Goal: Task Accomplishment & Management: Manage account settings

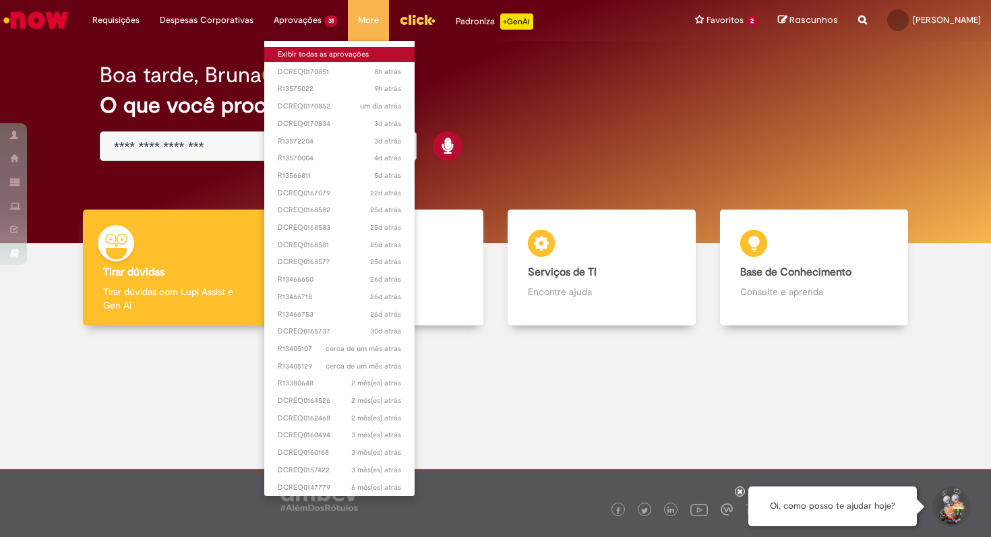
click at [306, 55] on link "Exibir todas as aprovações" at bounding box center [339, 54] width 150 height 15
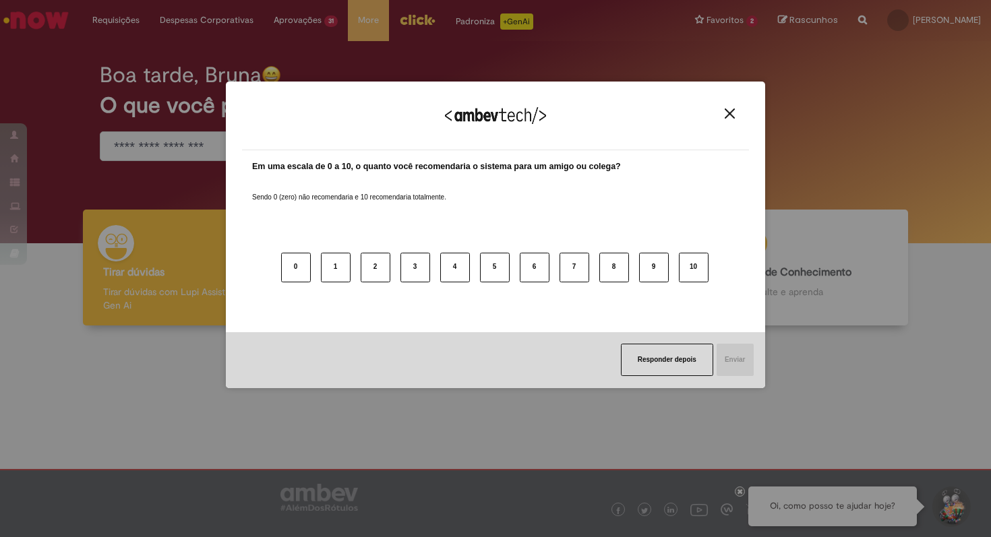
click at [728, 113] on img "Close" at bounding box center [730, 114] width 10 height 10
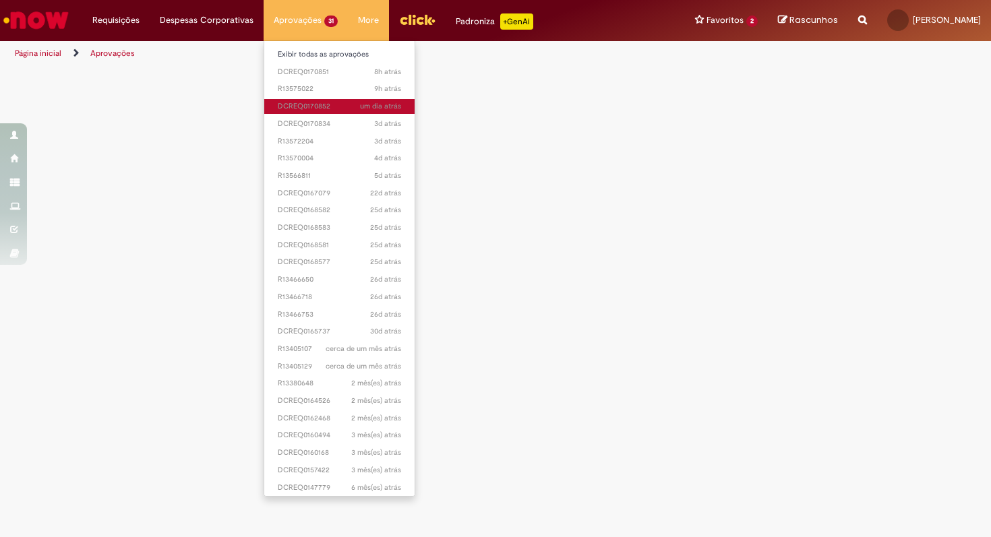
click at [313, 104] on span "um dia atrás um dia atrás DCREQ0170852" at bounding box center [339, 106] width 123 height 11
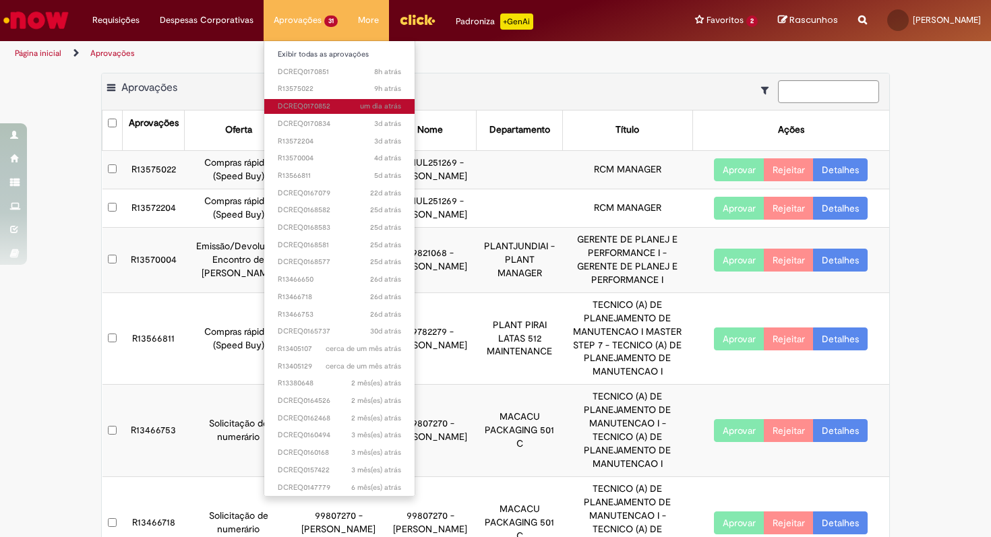
click at [312, 104] on span "um dia atrás um dia atrás DCREQ0170852" at bounding box center [339, 106] width 123 height 11
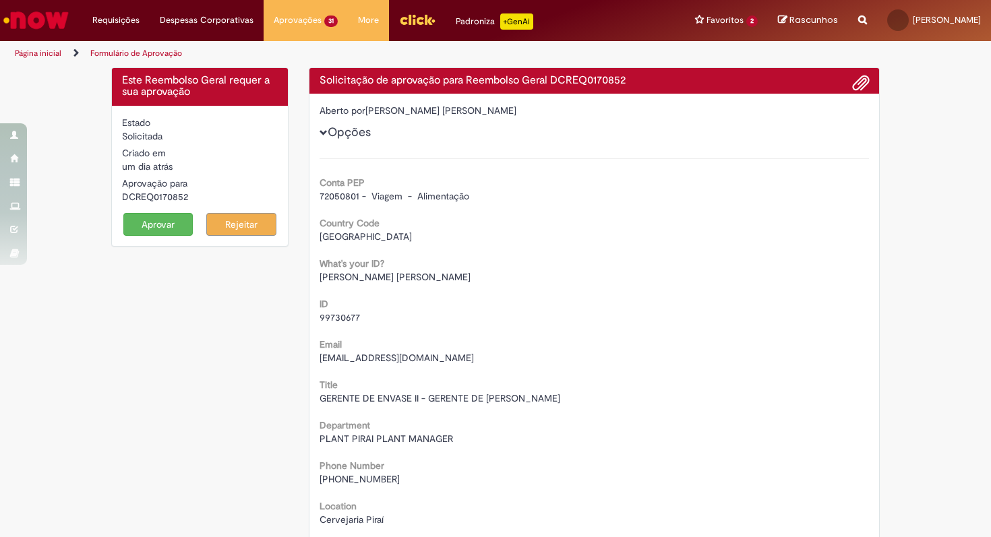
click at [733, 208] on div "Conta PEP 72050801 - Viagem - Alimentação Country Code [GEOGRAPHIC_DATA] What's…" at bounding box center [595, 416] width 550 height 516
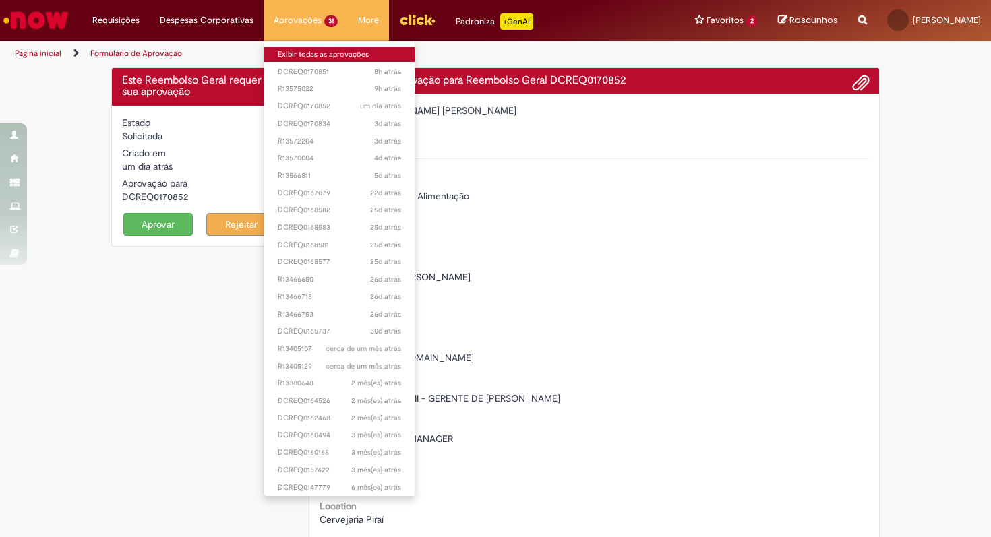
click at [301, 52] on link "Exibir todas as aprovações" at bounding box center [339, 54] width 150 height 15
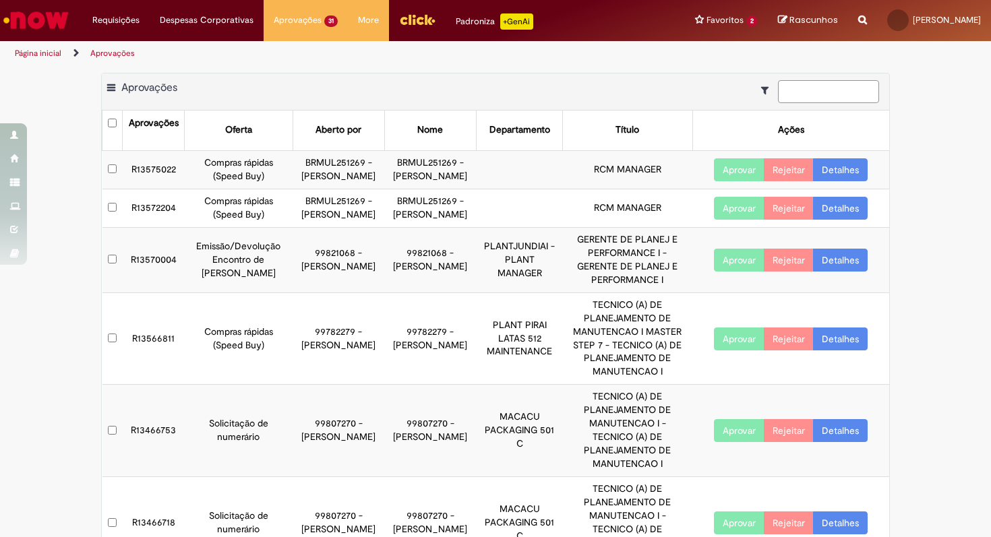
click at [805, 92] on input at bounding box center [828, 91] width 101 height 23
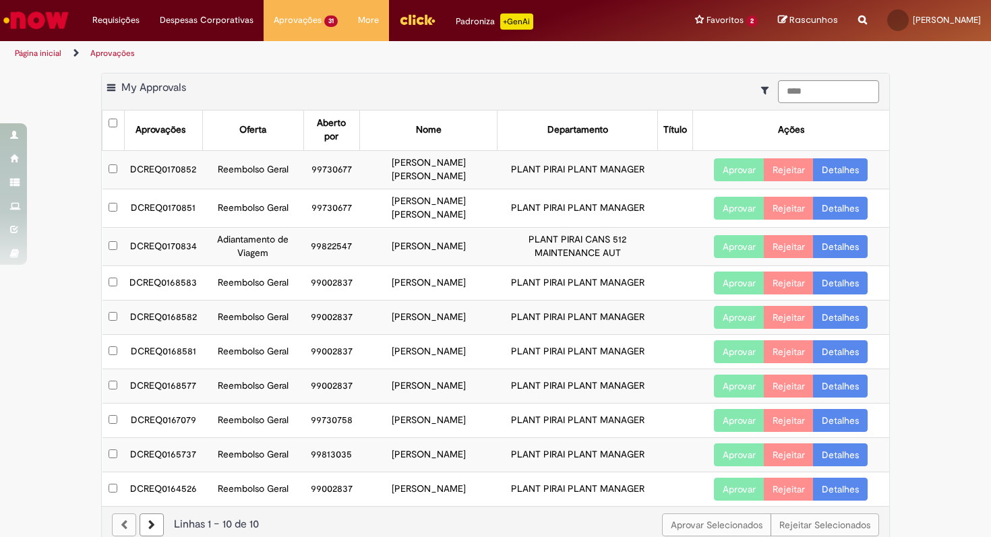
click at [845, 172] on link "Detalhes" at bounding box center [840, 169] width 55 height 23
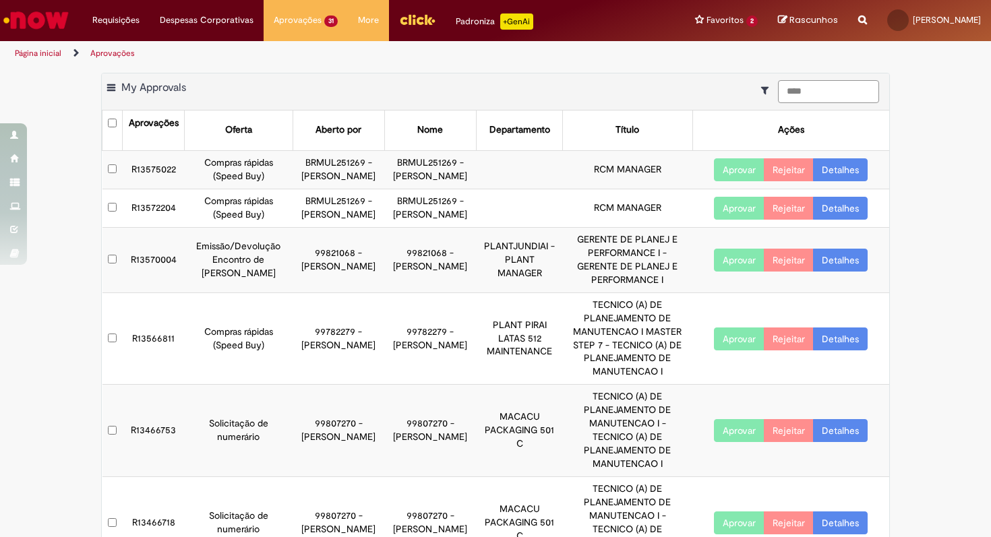
click at [835, 94] on input "****" at bounding box center [828, 91] width 101 height 23
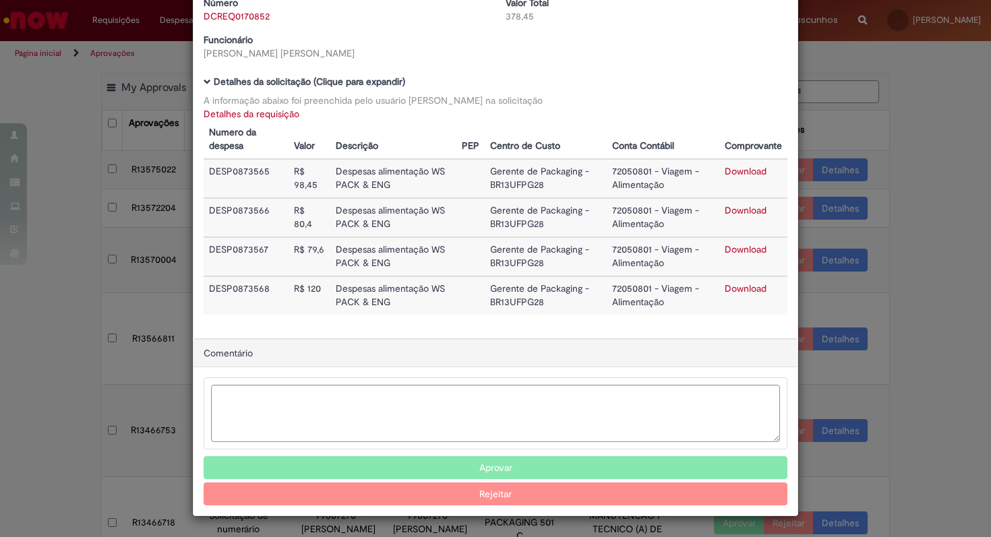
scroll to position [63, 0]
click at [747, 170] on link "Download" at bounding box center [746, 171] width 42 height 12
click at [750, 169] on link "Download" at bounding box center [746, 171] width 42 height 12
click at [731, 211] on link "Download" at bounding box center [746, 210] width 42 height 12
click at [742, 249] on link "Download" at bounding box center [746, 249] width 42 height 12
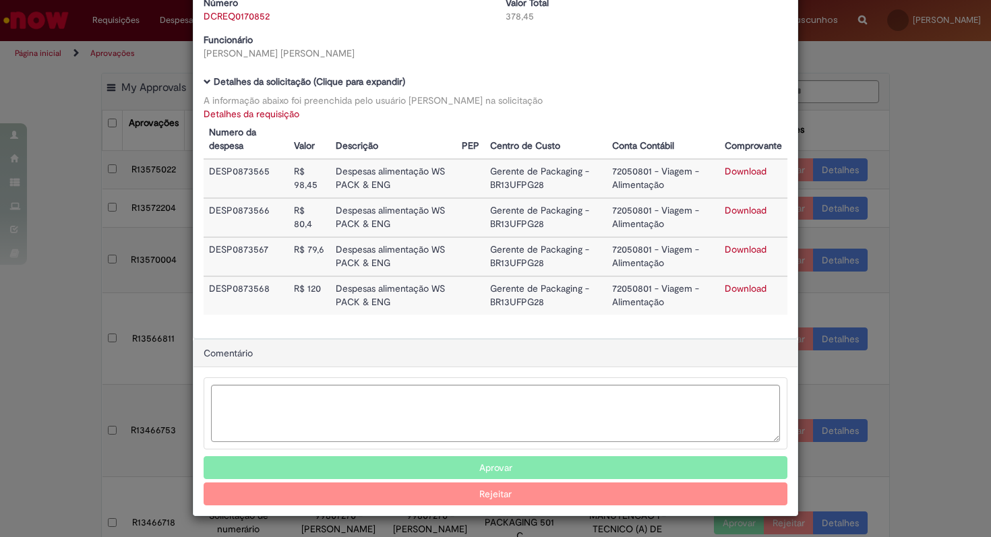
click at [750, 292] on link "Download" at bounding box center [746, 288] width 42 height 12
click at [433, 469] on button "Aprovar" at bounding box center [496, 467] width 584 height 23
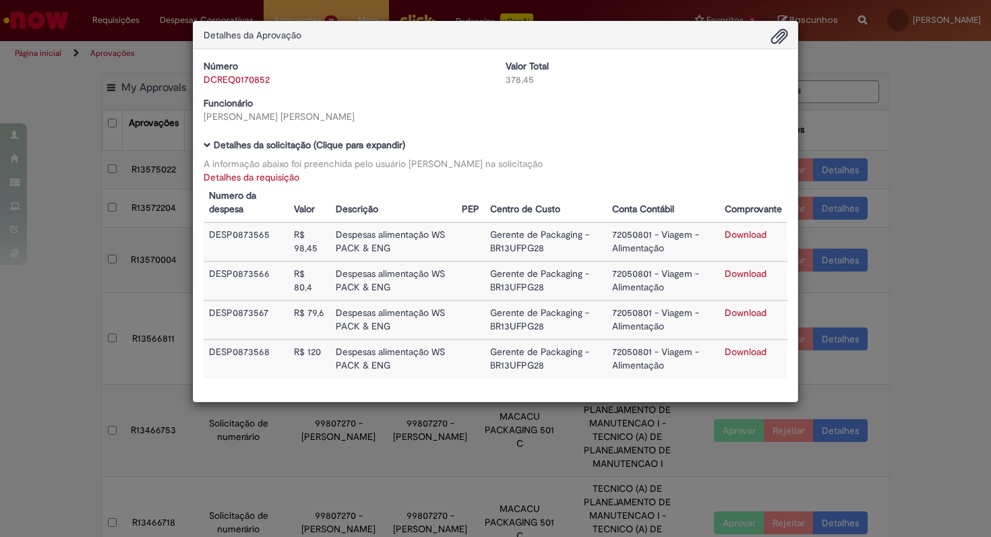
scroll to position [0, 0]
click at [911, 88] on div "Detalhes da Aprovação Número DCREQ0170852 Valor Total 378,45 Funcionário [PERSO…" at bounding box center [495, 268] width 991 height 537
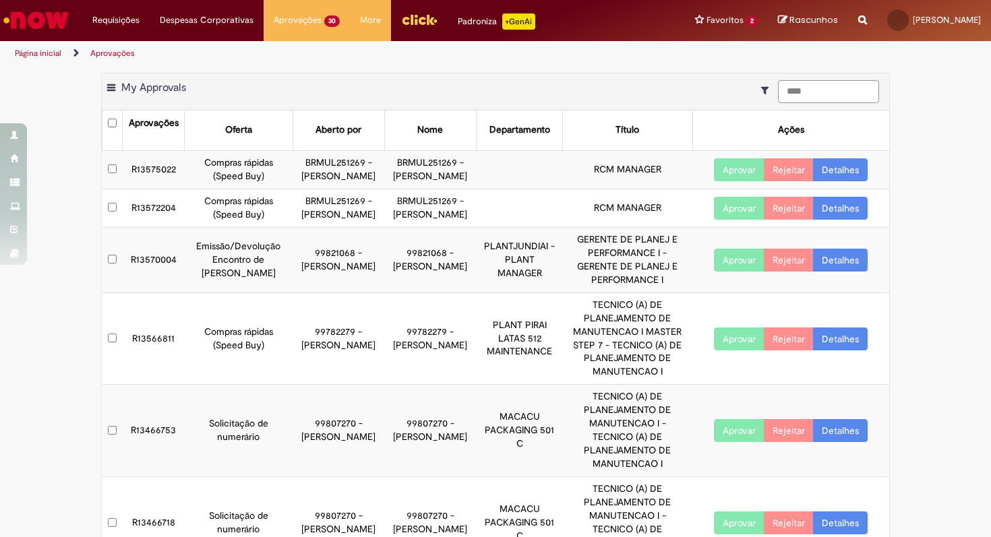
click at [819, 86] on input "****" at bounding box center [828, 91] width 101 height 23
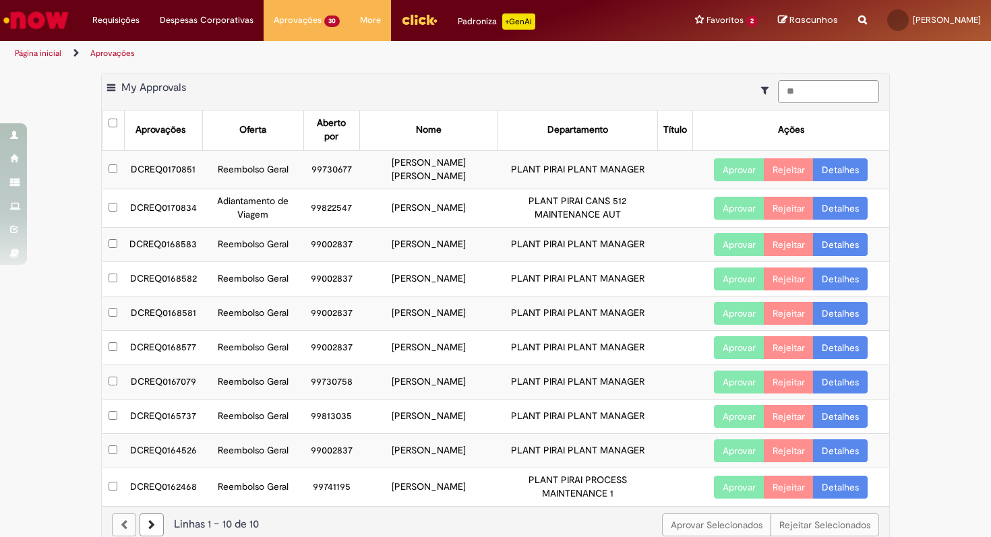
type input "**"
click at [847, 167] on link "Detalhes" at bounding box center [840, 169] width 55 height 23
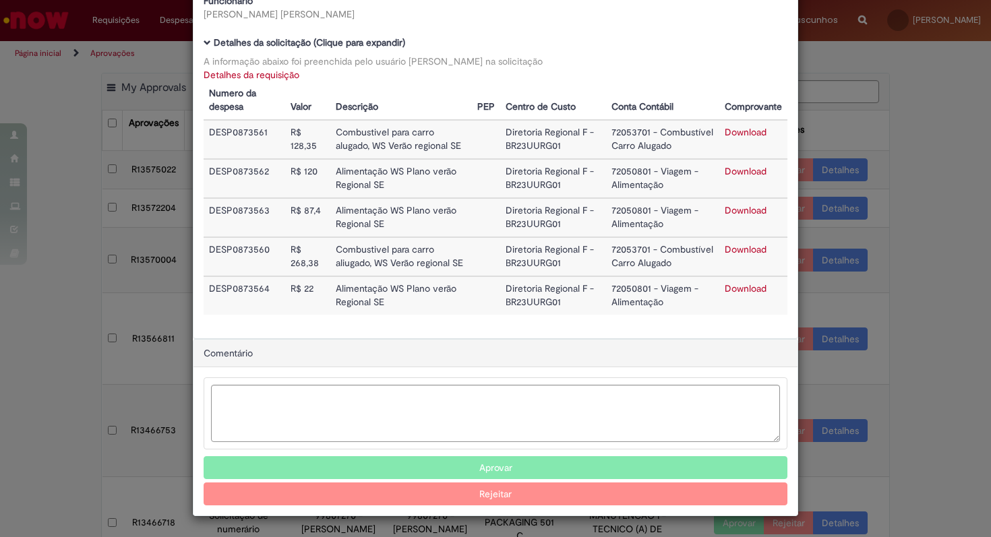
scroll to position [102, 0]
click at [473, 467] on button "Aprovar" at bounding box center [496, 467] width 584 height 23
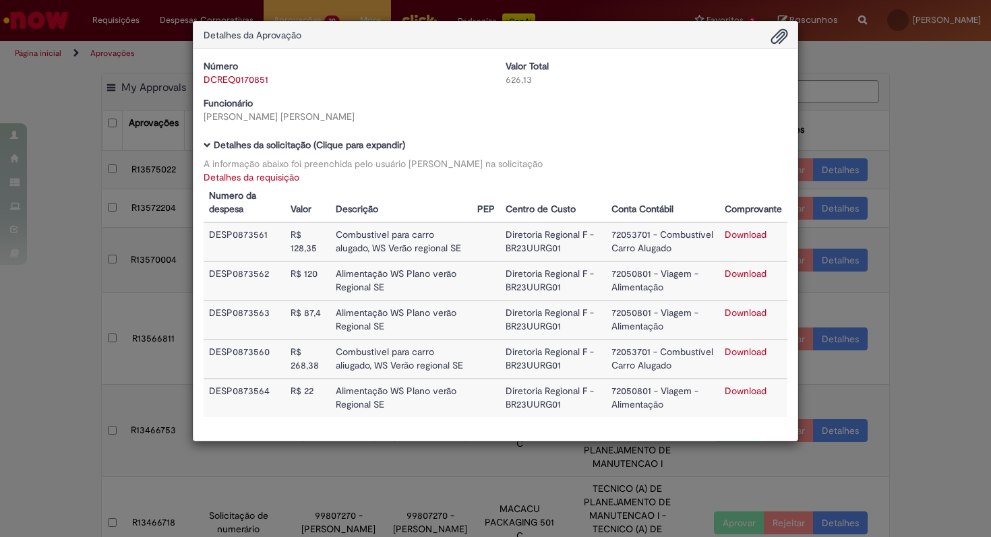
scroll to position [0, 0]
